Goal: Task Accomplishment & Management: Use online tool/utility

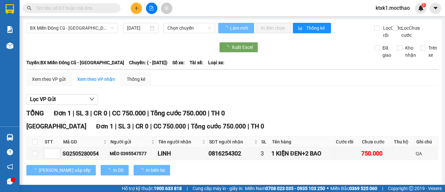
type input "[DATE]"
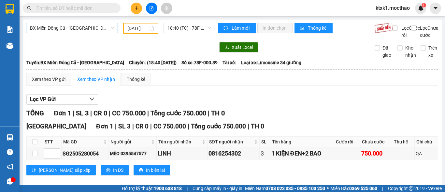
click at [67, 30] on span "BX Miền Đông Cũ - [GEOGRAPHIC_DATA]" at bounding box center [72, 28] width 84 height 10
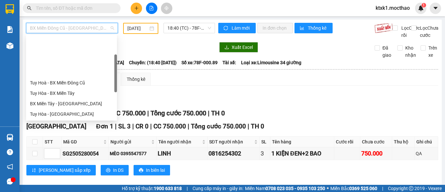
scroll to position [52, 0]
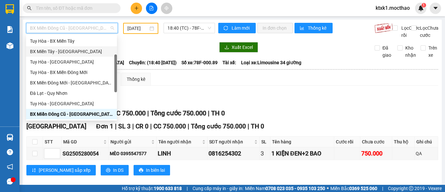
click at [66, 54] on div "BX Miền Tây - [GEOGRAPHIC_DATA]" at bounding box center [71, 51] width 83 height 7
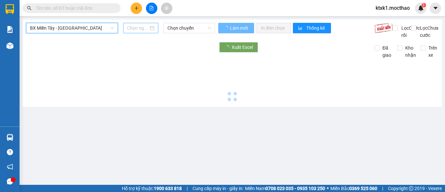
click at [133, 28] on input at bounding box center [137, 27] width 21 height 7
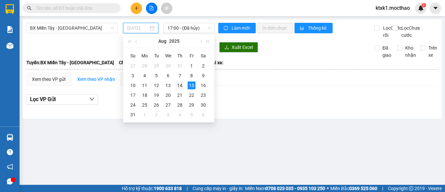
click at [180, 85] on div "14" at bounding box center [180, 85] width 8 height 8
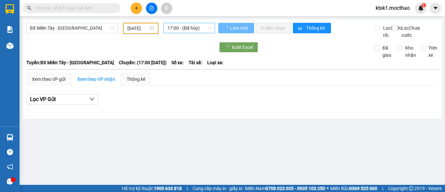
type input "[DATE]"
click at [183, 27] on span "17:00 - (Đã hủy)" at bounding box center [189, 28] width 44 height 10
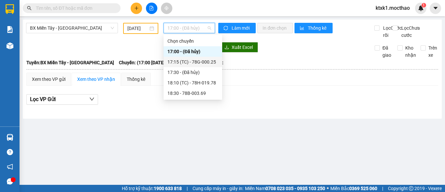
click at [199, 62] on div "17:15 (TC) - 78G-000.25" at bounding box center [192, 61] width 51 height 7
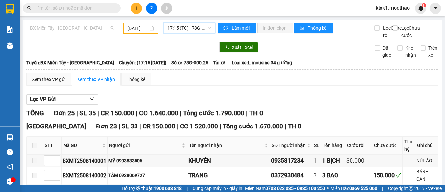
click at [64, 25] on span "BX Miền Tây - [GEOGRAPHIC_DATA]" at bounding box center [72, 28] width 84 height 10
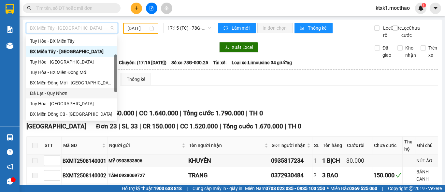
scroll to position [143, 0]
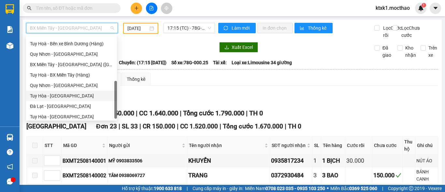
click at [66, 97] on div "Tuy Hòa - [GEOGRAPHIC_DATA]" at bounding box center [71, 95] width 83 height 7
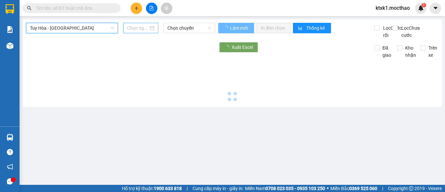
click at [133, 27] on input at bounding box center [137, 27] width 21 height 7
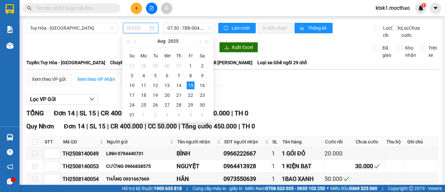
type input "[DATE]"
click at [190, 83] on div "15" at bounding box center [191, 85] width 8 height 8
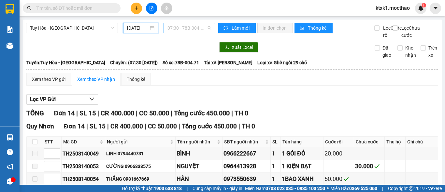
click at [184, 27] on span "07:30 - 78B-004.71" at bounding box center [189, 28] width 44 height 10
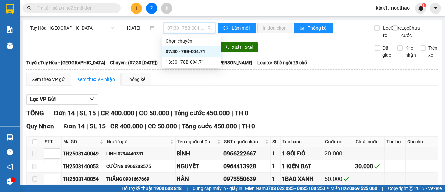
click at [190, 50] on div "07:30 - 78B-004.71" at bounding box center [191, 51] width 51 height 7
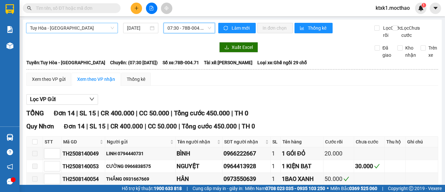
click at [71, 26] on span "Tuy Hòa - [GEOGRAPHIC_DATA]" at bounding box center [72, 28] width 84 height 10
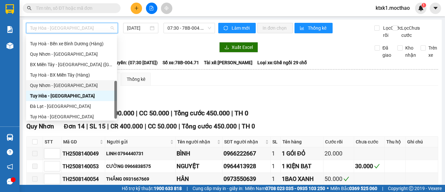
click at [62, 86] on div "Quy Nhơn - [GEOGRAPHIC_DATA]" at bounding box center [71, 85] width 83 height 7
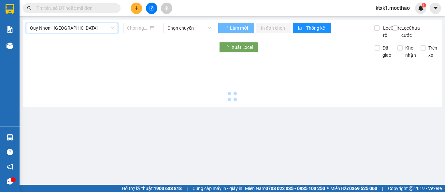
type input "[DATE]"
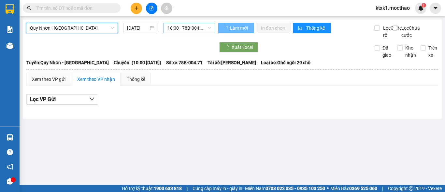
click at [180, 29] on span "10:00 - 78B-004.71" at bounding box center [189, 28] width 44 height 10
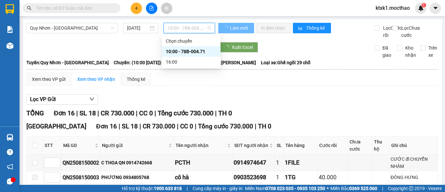
click at [189, 51] on div "10:00 - 78B-004.71" at bounding box center [191, 51] width 51 height 7
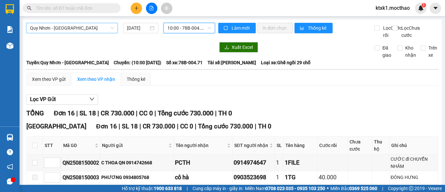
click at [73, 25] on span "Quy Nhơn - [GEOGRAPHIC_DATA]" at bounding box center [72, 28] width 84 height 10
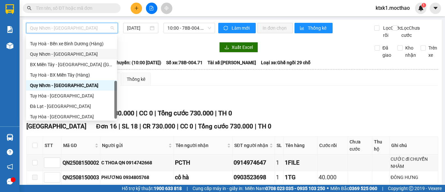
click at [59, 55] on div "Quy Nhơn - [GEOGRAPHIC_DATA]" at bounding box center [71, 53] width 83 height 7
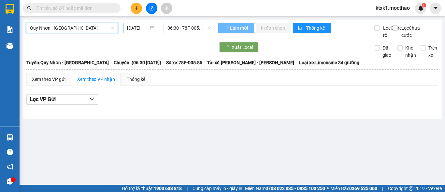
click at [138, 30] on input "[DATE]" at bounding box center [137, 27] width 21 height 7
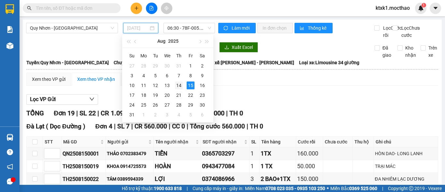
click at [178, 85] on div "14" at bounding box center [179, 85] width 8 height 8
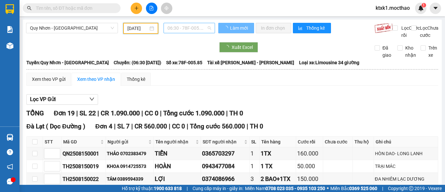
type input "[DATE]"
click at [187, 26] on span "06:30 - 78F-005.85" at bounding box center [189, 28] width 44 height 10
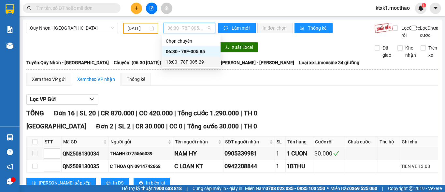
click at [193, 62] on div "18:00 - 78F-005.29" at bounding box center [191, 61] width 51 height 7
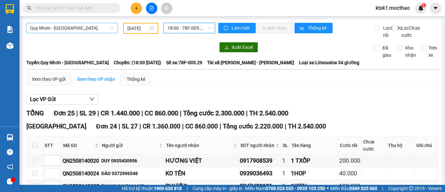
click at [63, 24] on span "Quy Nhơn - [GEOGRAPHIC_DATA]" at bounding box center [72, 28] width 84 height 10
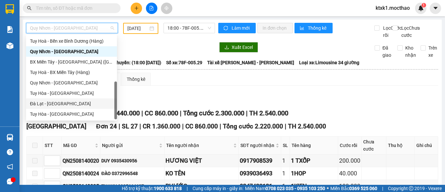
scroll to position [81, 0]
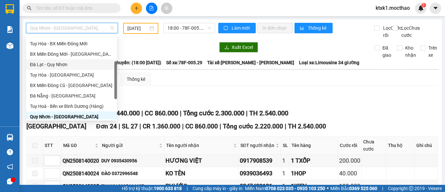
click at [54, 64] on div "Đà Lạt - Quy Nhơn" at bounding box center [71, 64] width 83 height 7
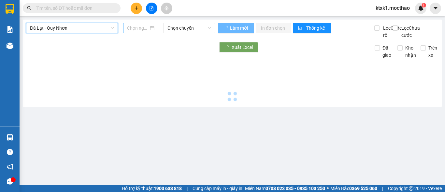
type input "[DATE]"
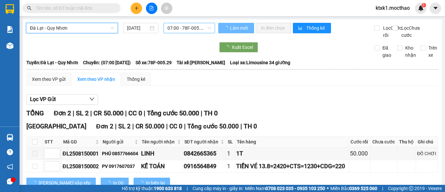
click at [172, 26] on span "07:00 - 78F-005.29" at bounding box center [189, 28] width 44 height 10
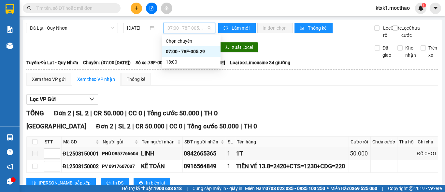
click at [192, 53] on div "07:00 - 78F-005.29" at bounding box center [191, 51] width 51 height 7
